Goal: Book appointment/travel/reservation

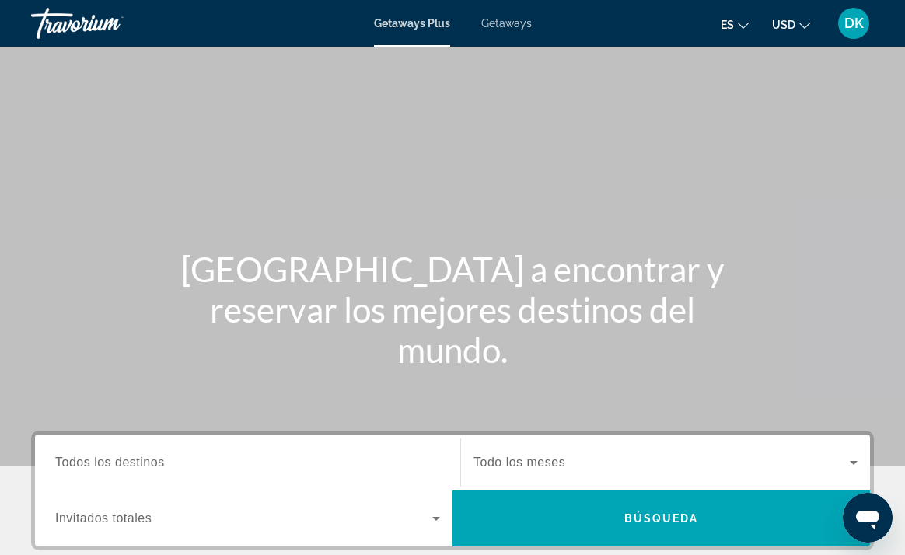
click at [511, 21] on span "Getaways" at bounding box center [506, 23] width 51 height 12
click at [170, 461] on input "Destination Todos los destinos" at bounding box center [247, 463] width 385 height 19
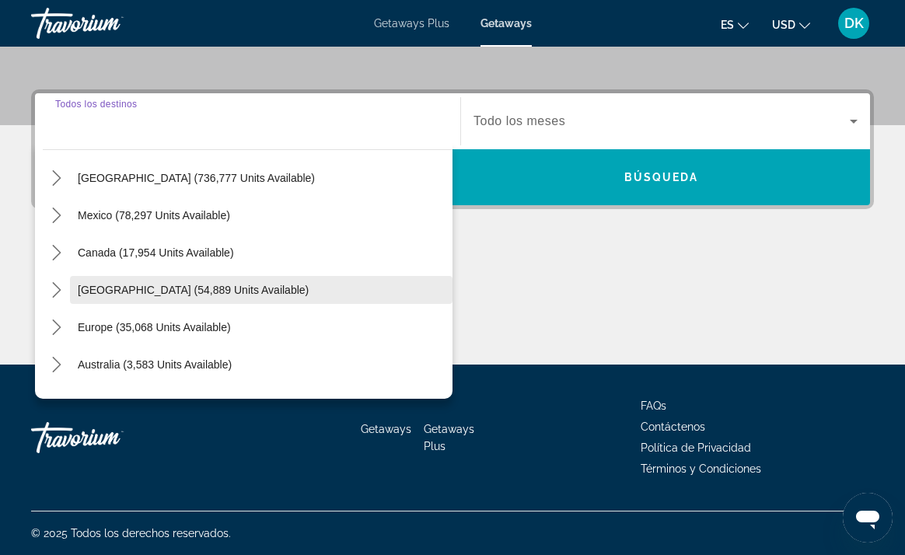
scroll to position [37, 0]
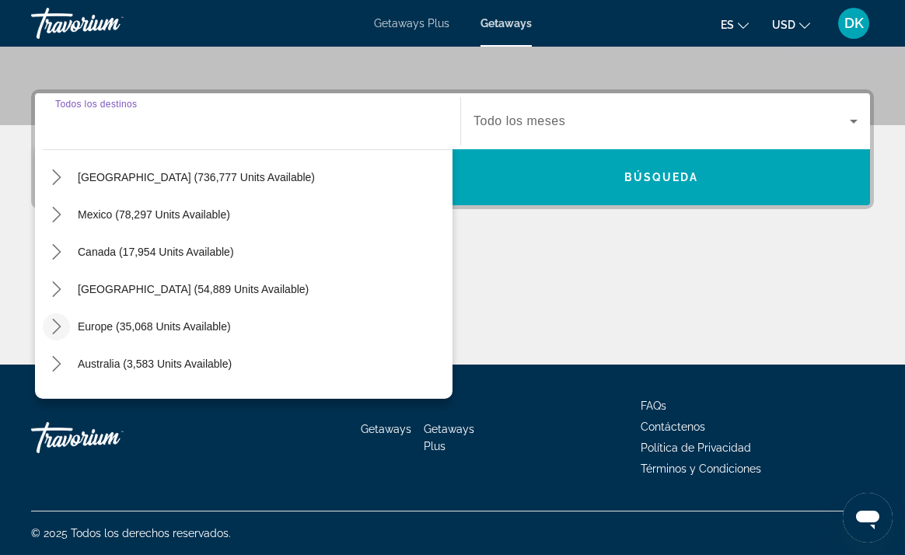
click at [61, 323] on icon "Toggle Europe (35,068 units available) submenu" at bounding box center [57, 327] width 16 height 16
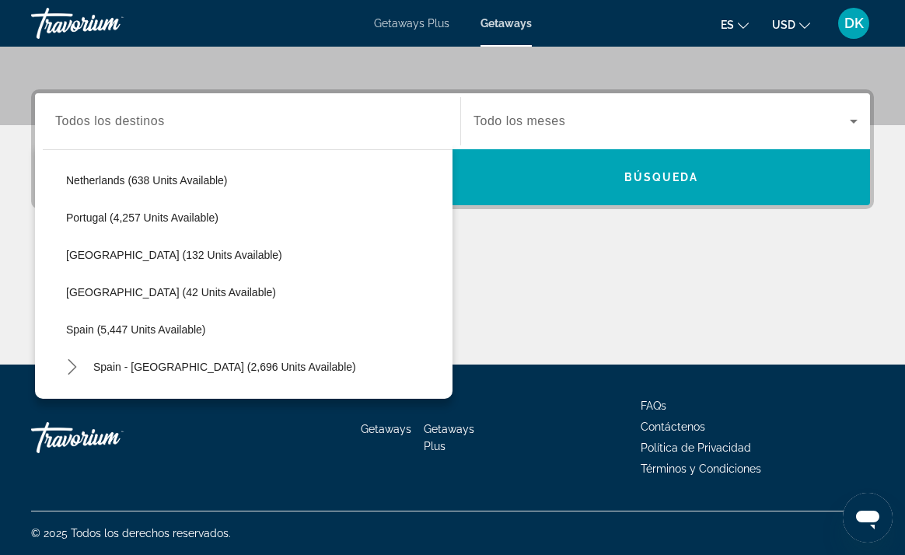
scroll to position [681, 0]
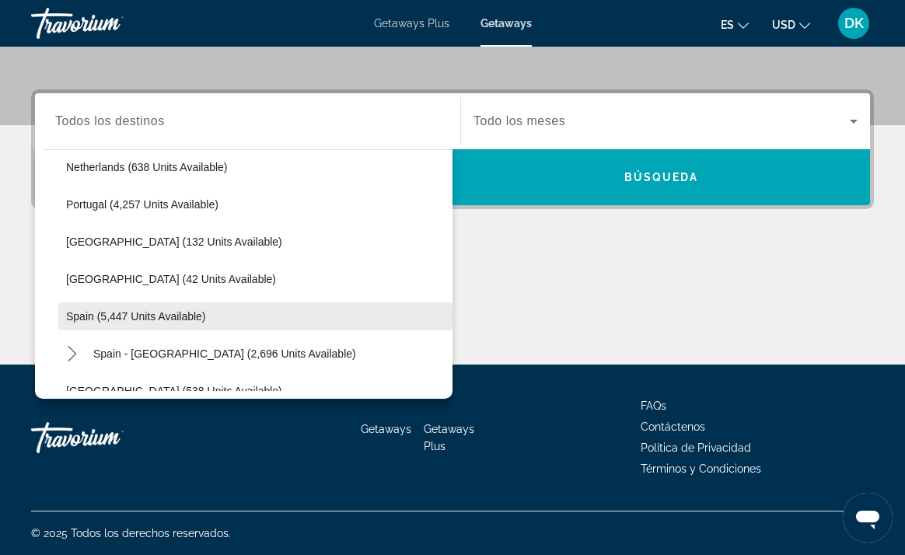
click at [90, 315] on span "Spain (5,447 units available)" at bounding box center [136, 316] width 140 height 12
type input "**********"
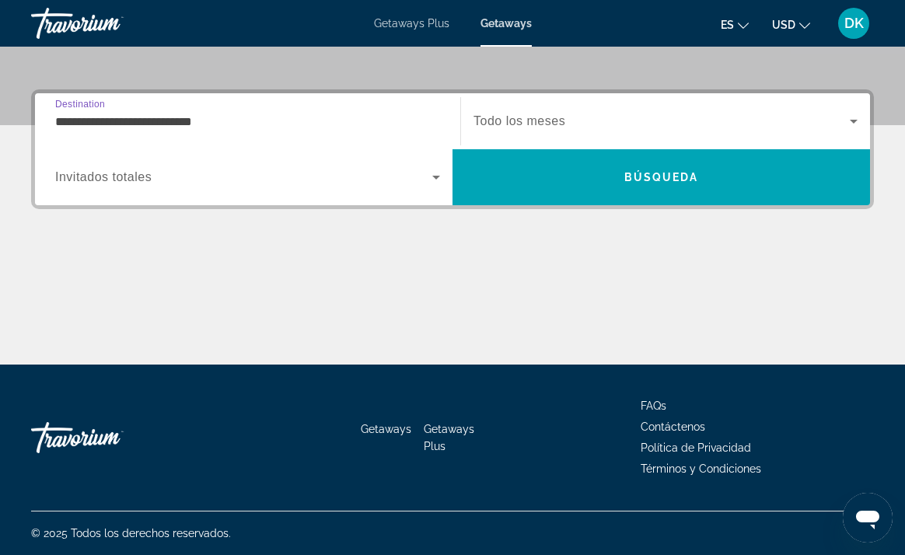
click at [439, 175] on icon "Search widget" at bounding box center [436, 177] width 19 height 19
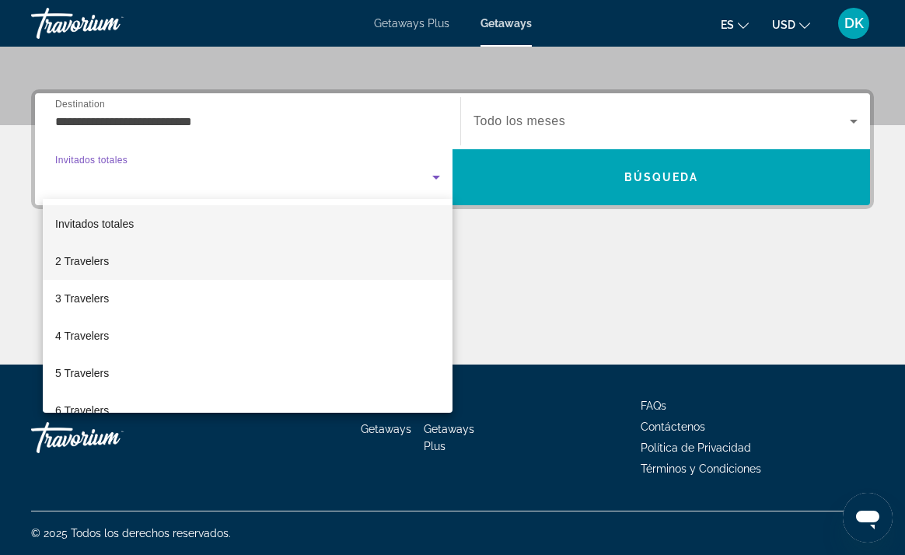
click at [107, 260] on span "2 Travelers" at bounding box center [82, 261] width 54 height 19
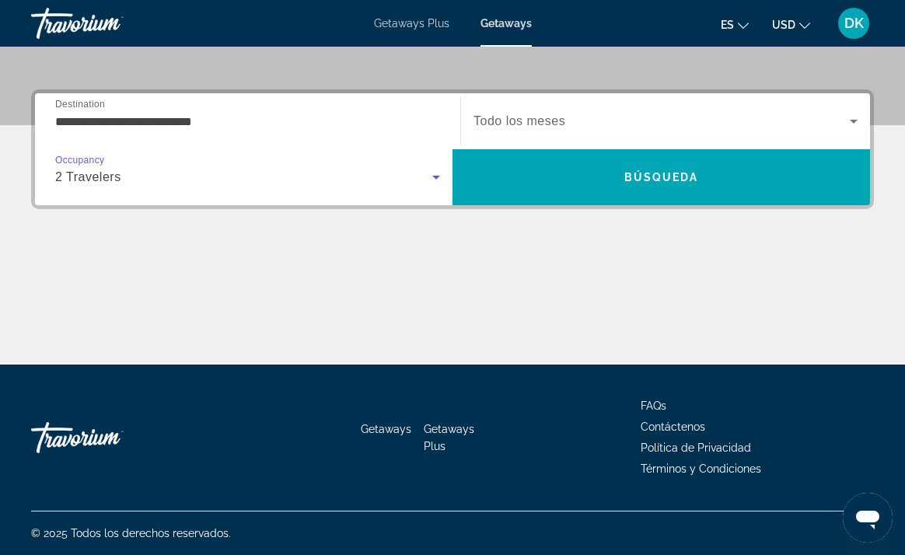
click at [856, 120] on icon "Search widget" at bounding box center [854, 122] width 8 height 4
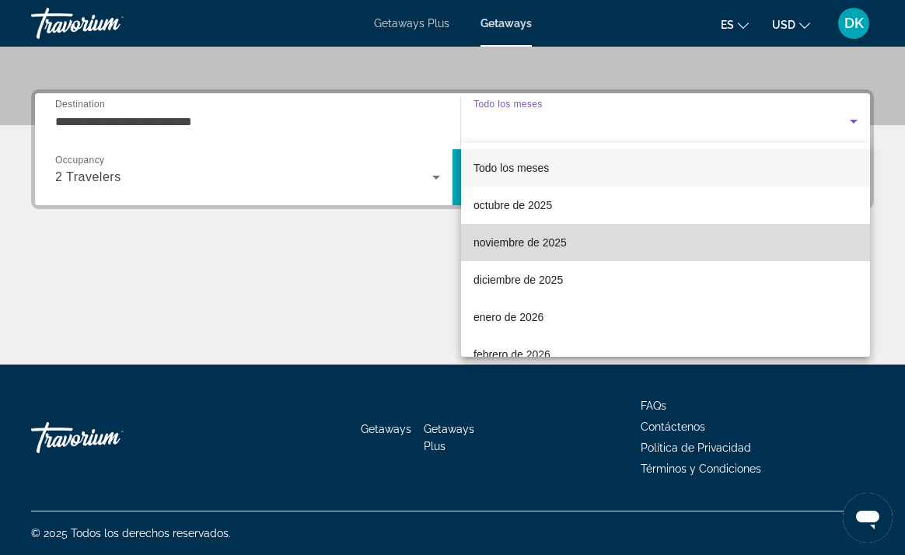
click at [556, 242] on span "noviembre de 2025" at bounding box center [520, 242] width 93 height 19
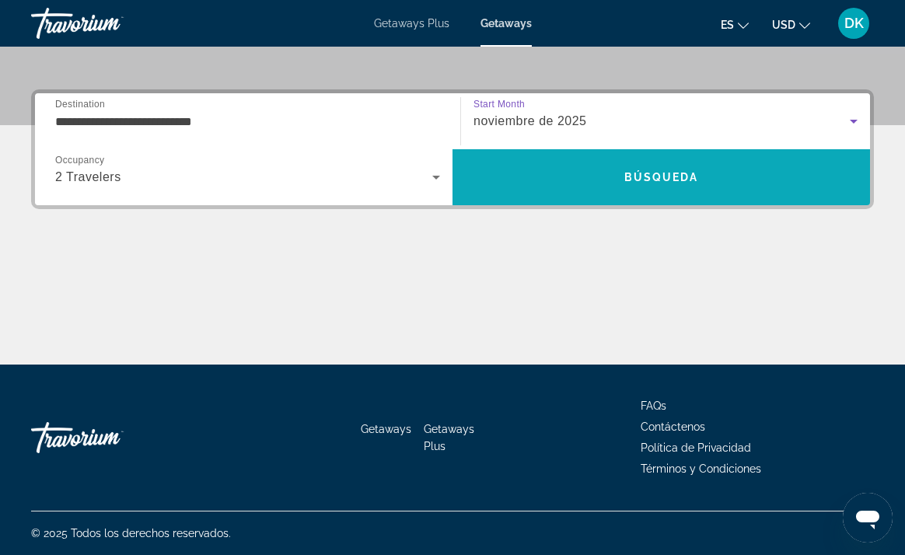
click at [642, 173] on span "Búsqueda" at bounding box center [662, 177] width 75 height 12
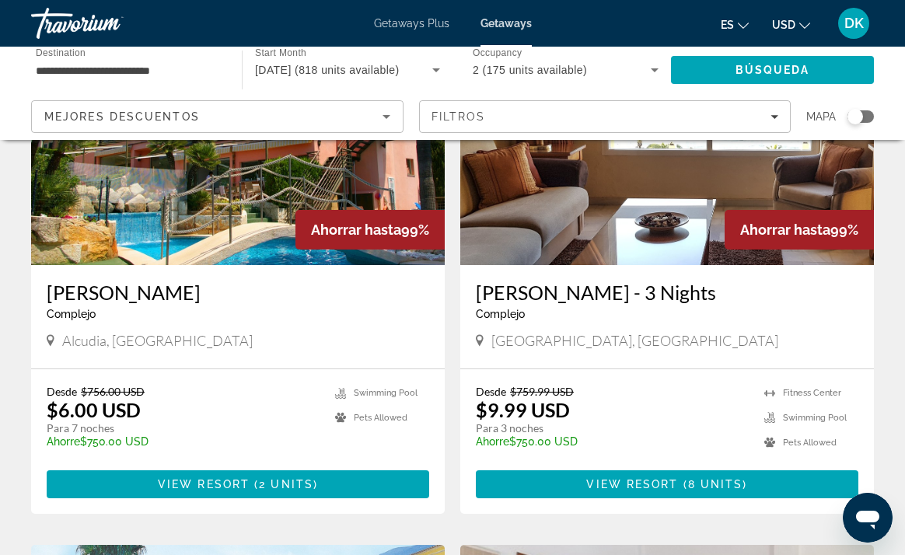
scroll to position [725, 0]
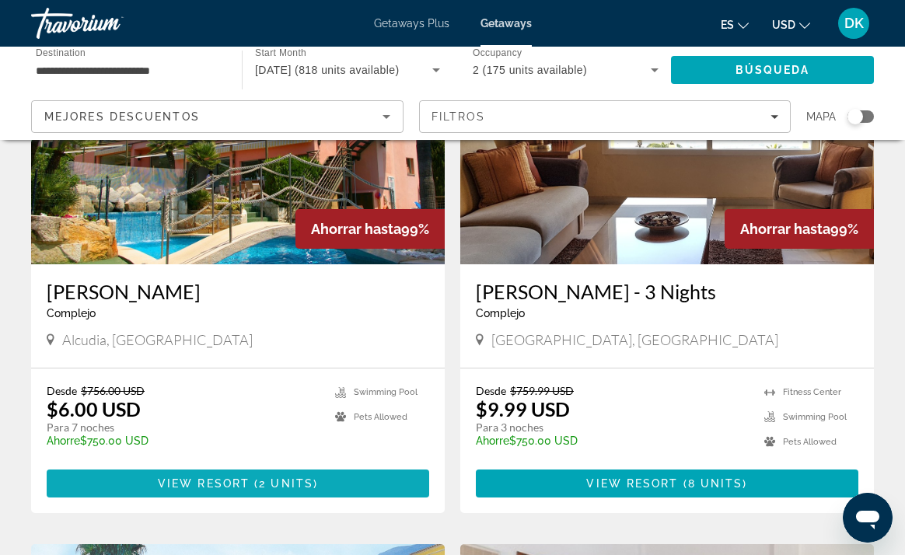
click at [197, 478] on span "View Resort" at bounding box center [204, 484] width 92 height 12
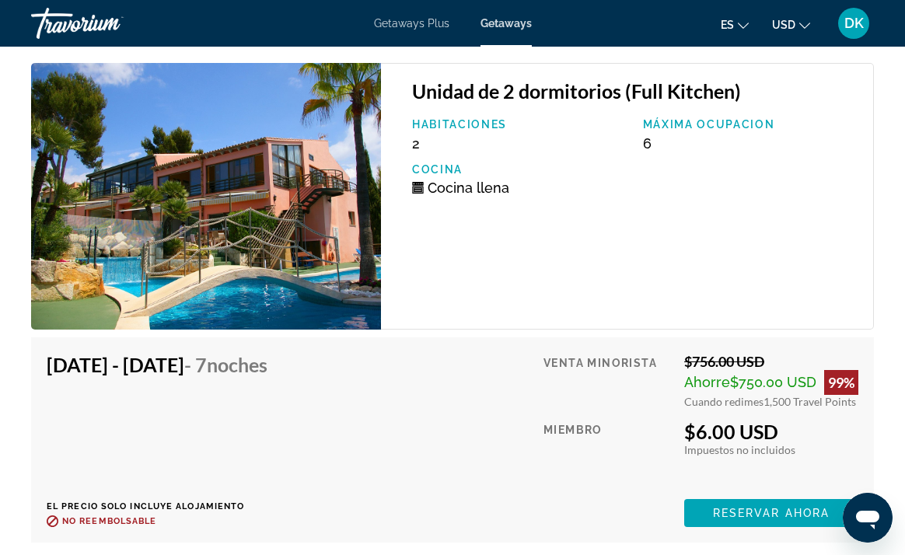
scroll to position [3071, 0]
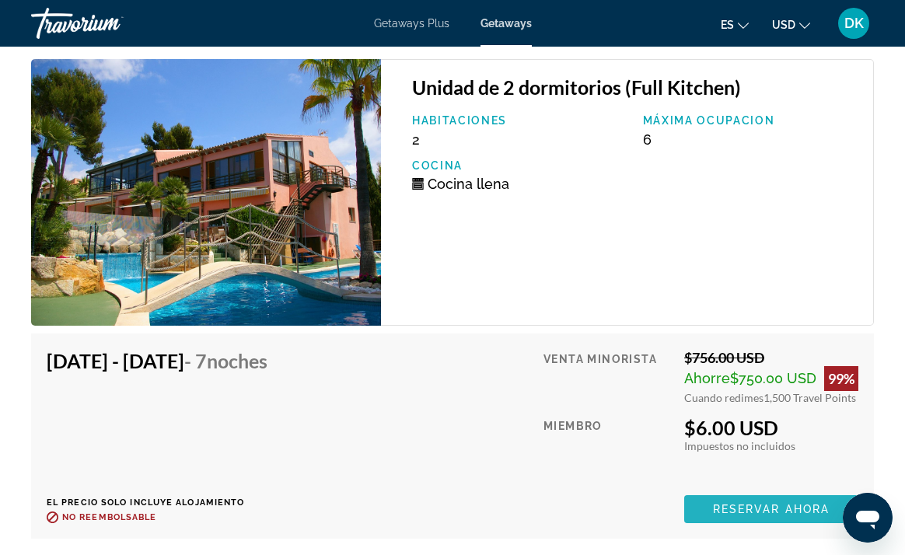
click at [768, 503] on span "Reservar ahora" at bounding box center [771, 509] width 117 height 12
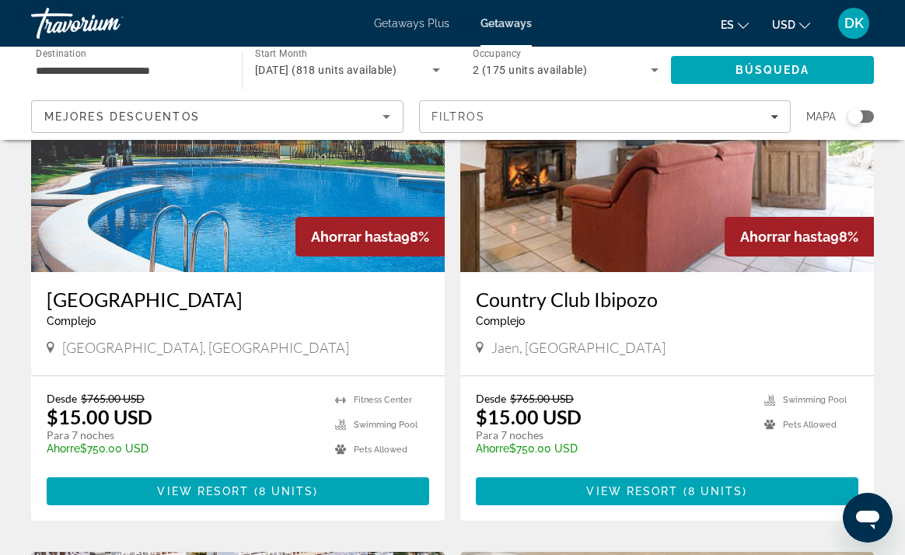
scroll to position [1247, 0]
